Goal: Complete application form

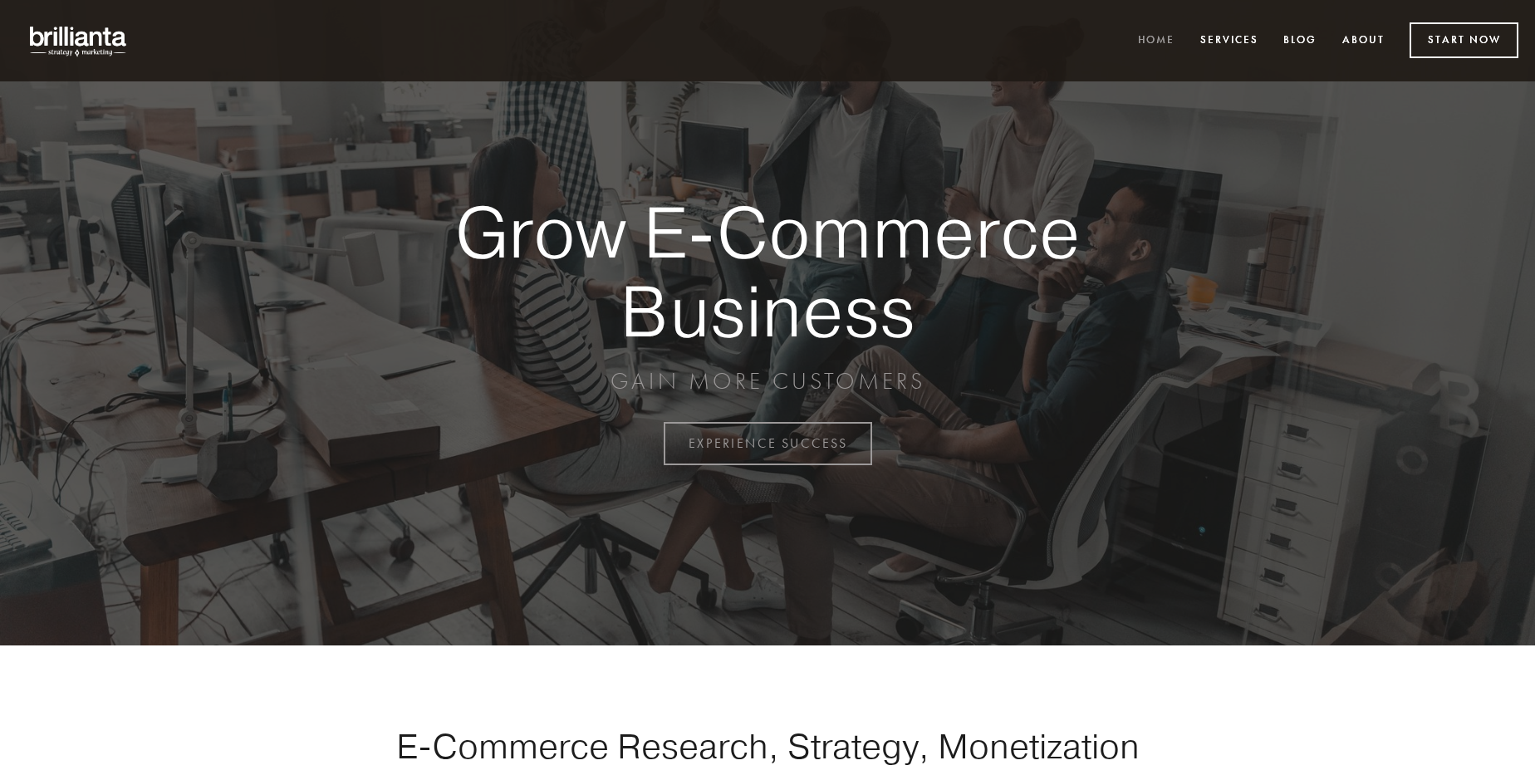
scroll to position [4354, 0]
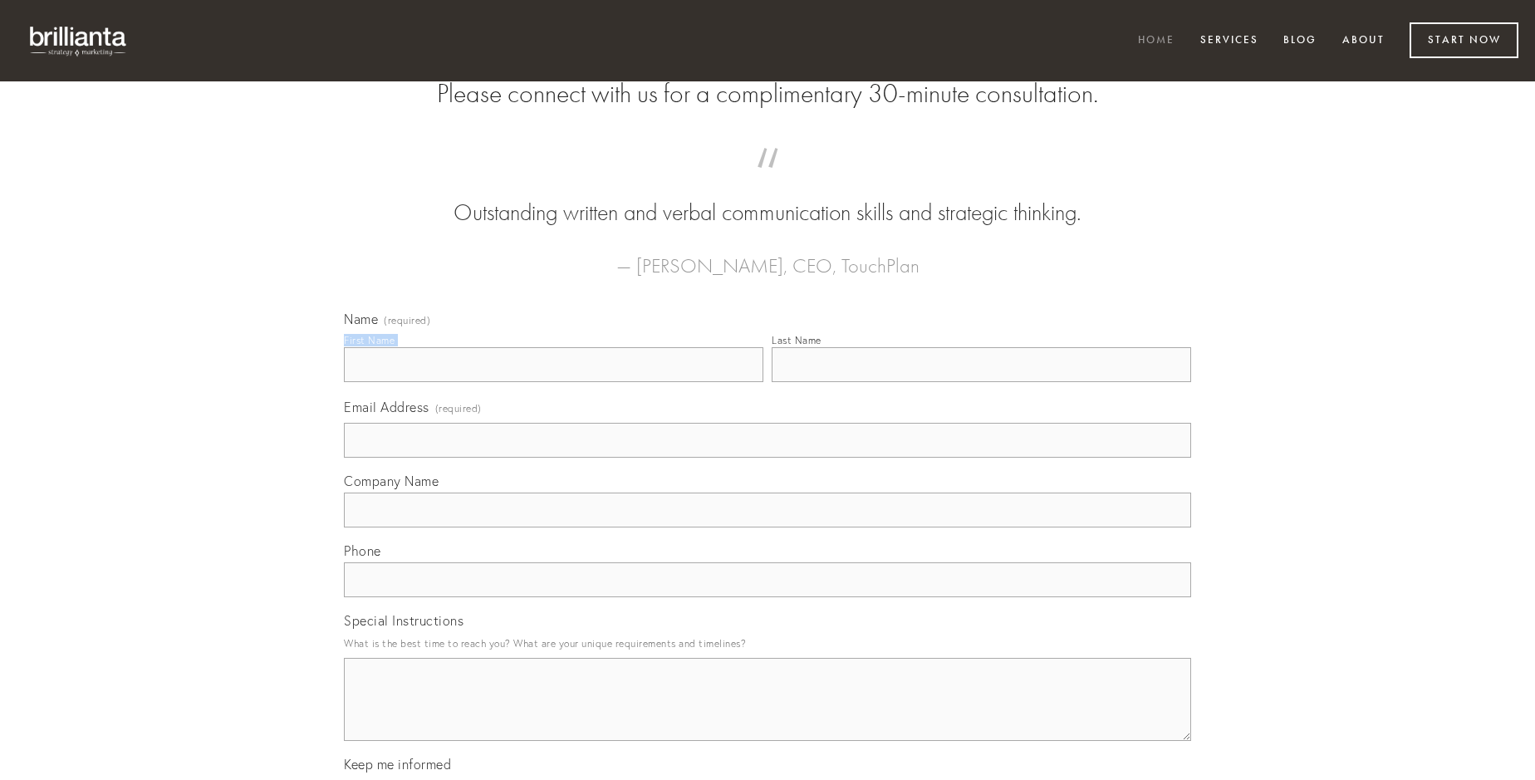
type input "[PERSON_NAME]"
click at [981, 382] on input "Last Name" at bounding box center [981, 364] width 419 height 35
type input "[PERSON_NAME]"
click at [767, 458] on input "Email Address (required)" at bounding box center [767, 440] width 847 height 35
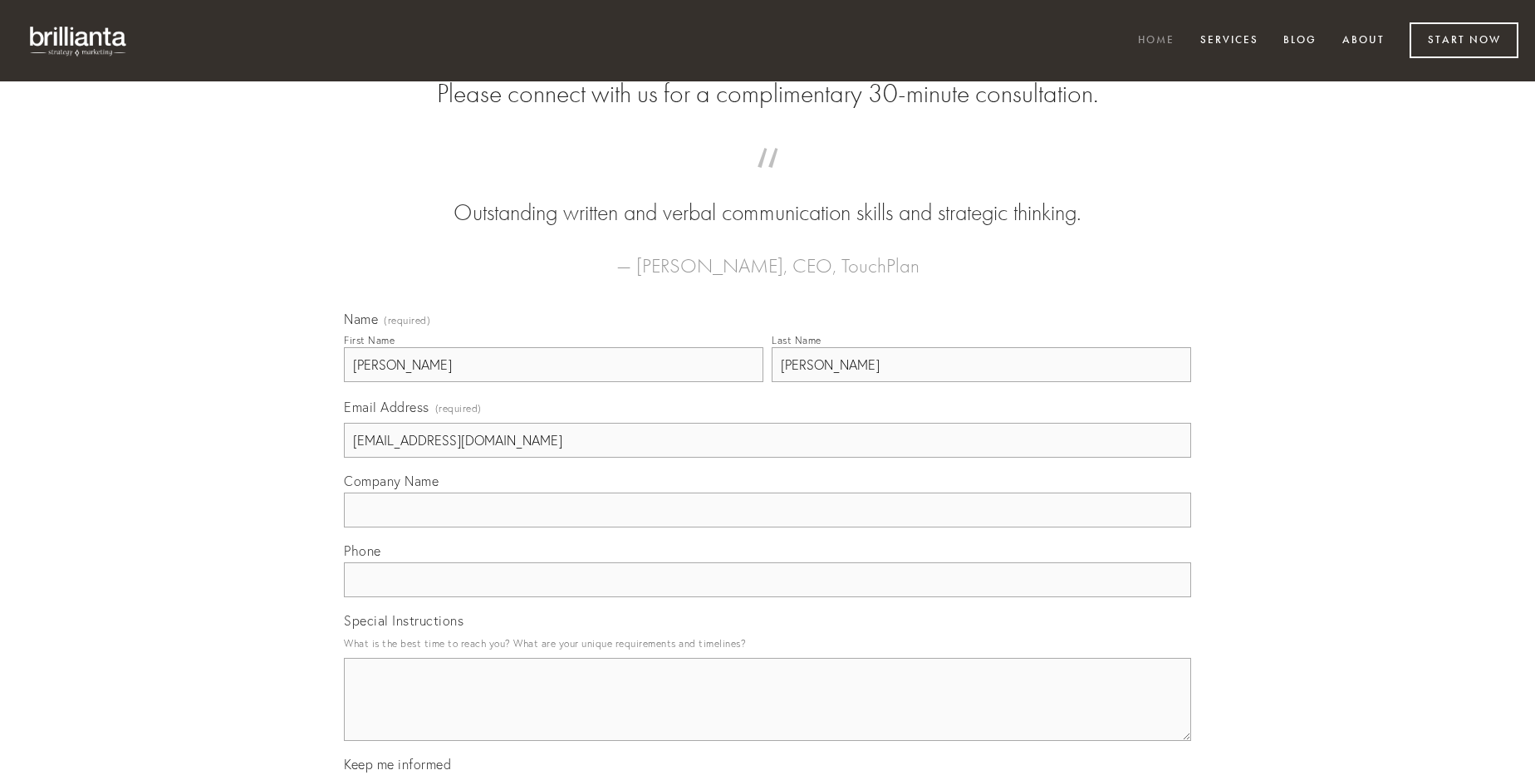
type input "[EMAIL_ADDRESS][DOMAIN_NAME]"
click at [767, 527] on input "Company Name" at bounding box center [767, 510] width 847 height 35
type input "utique"
click at [767, 597] on input "text" at bounding box center [767, 579] width 847 height 35
click at [767, 714] on textarea "Special Instructions" at bounding box center [767, 699] width 847 height 83
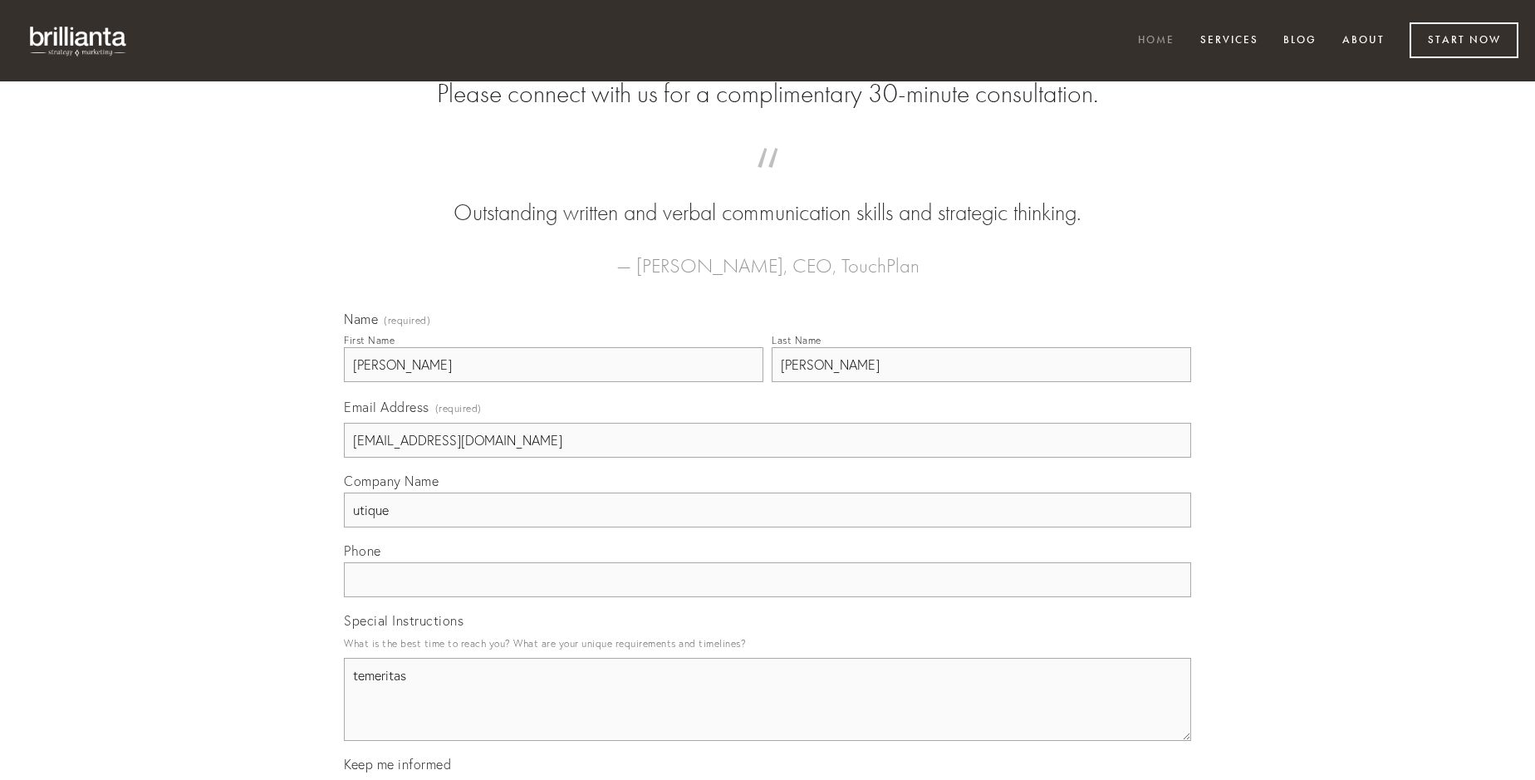
type textarea "temeritas"
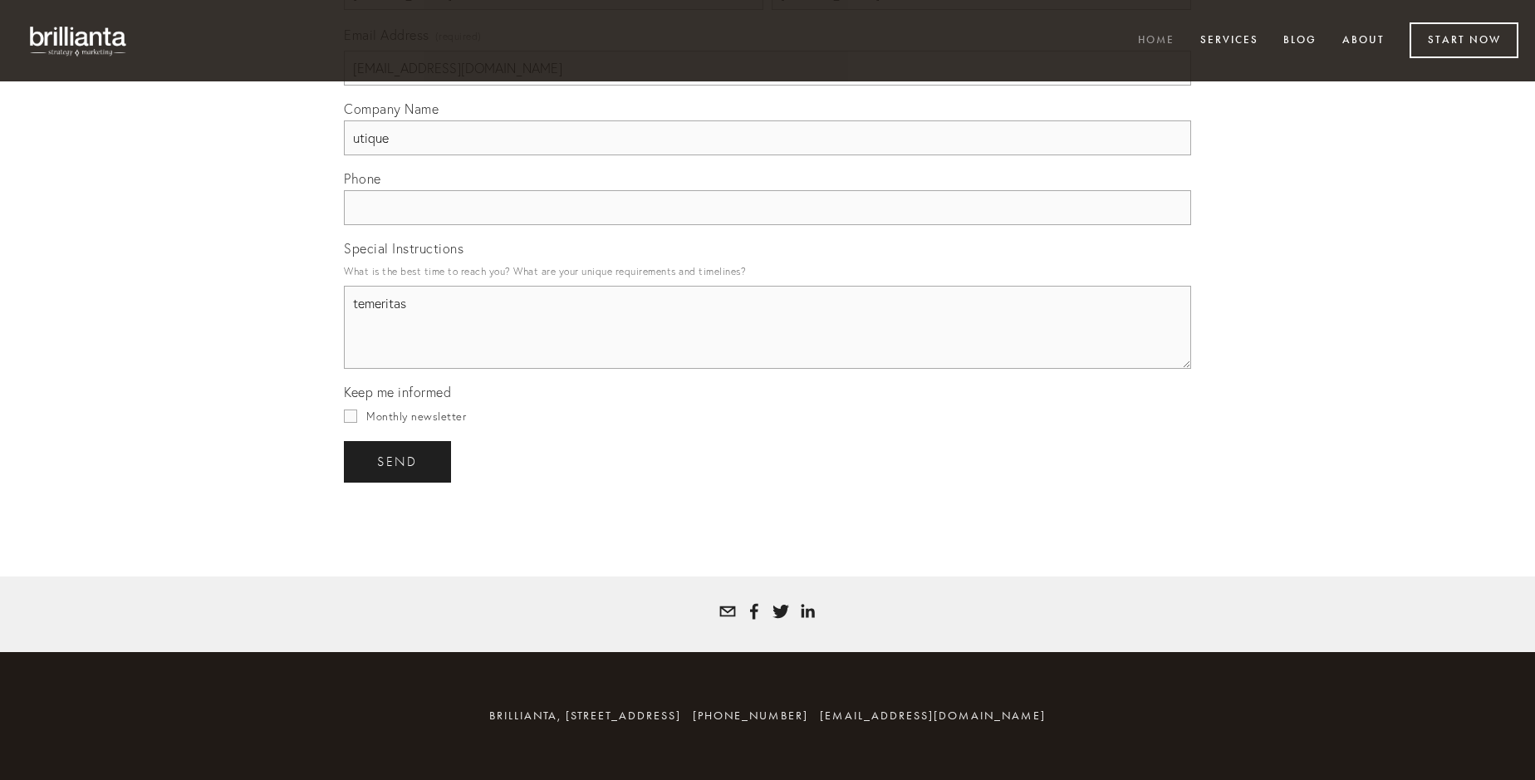
click at [399, 461] on span "send" at bounding box center [397, 461] width 41 height 15
